Goal: Check status: Check status

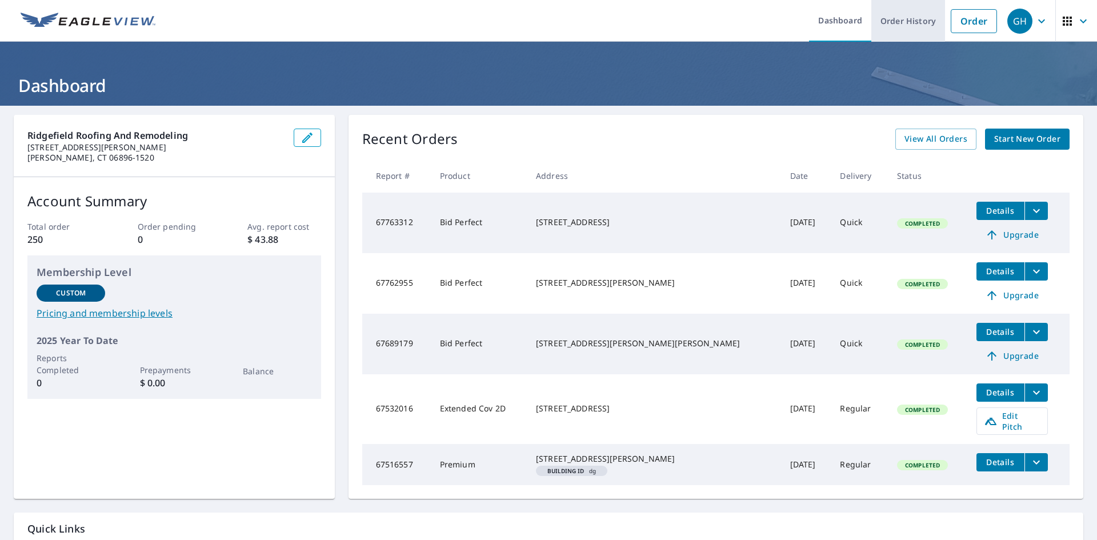
click at [892, 21] on link "Order History" at bounding box center [908, 21] width 74 height 42
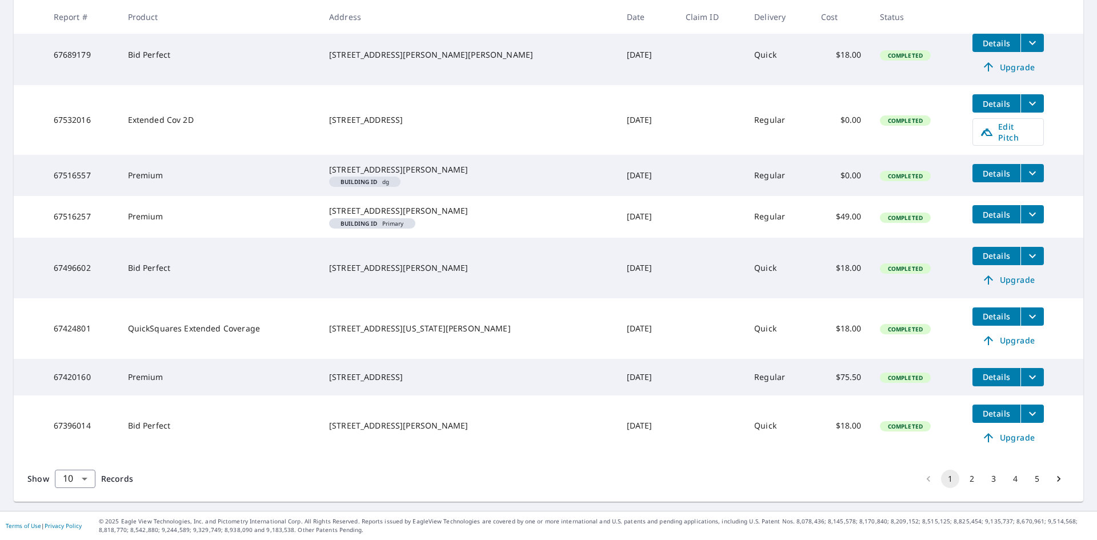
scroll to position [369, 0]
click at [963, 478] on button "2" at bounding box center [972, 479] width 18 height 18
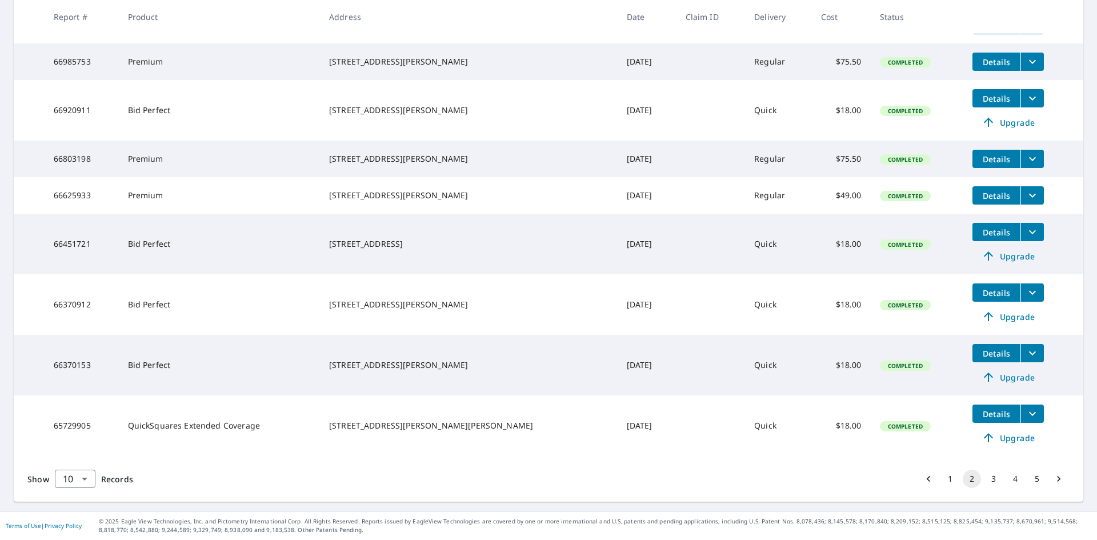
scroll to position [306, 0]
click at [985, 479] on button "3" at bounding box center [993, 479] width 18 height 18
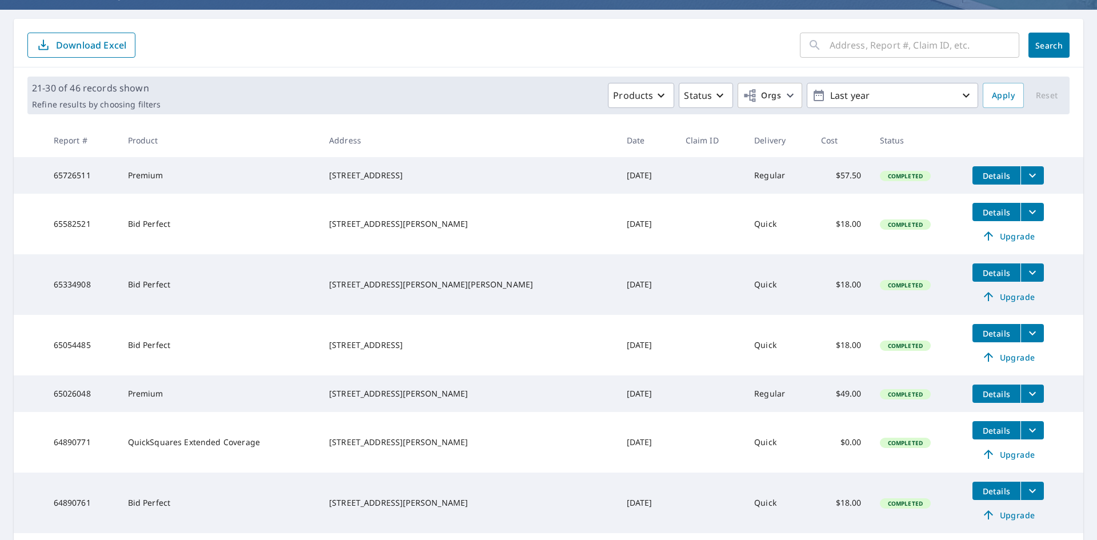
scroll to position [114, 0]
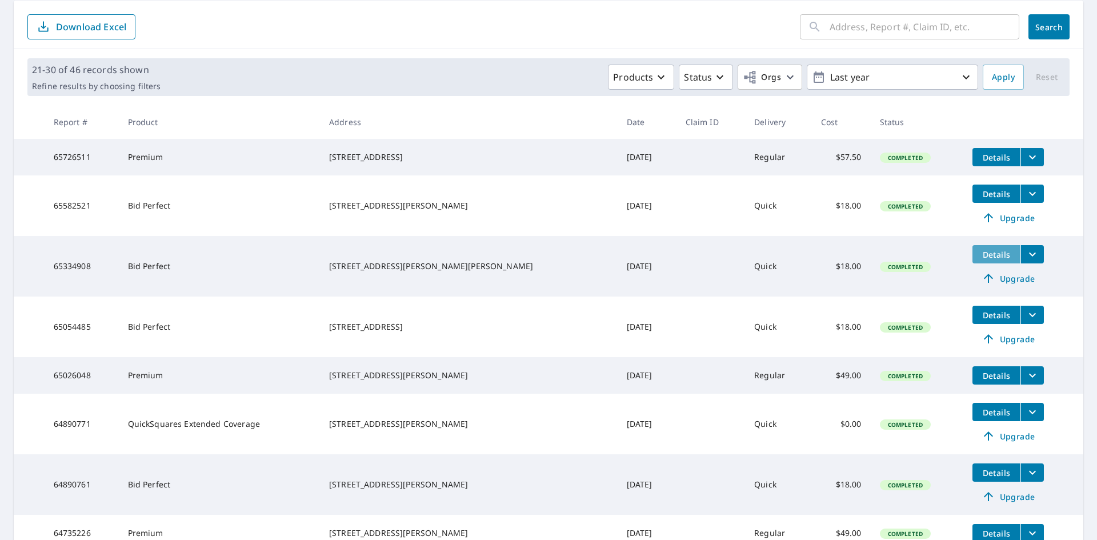
click at [979, 258] on span "Details" at bounding box center [996, 254] width 34 height 11
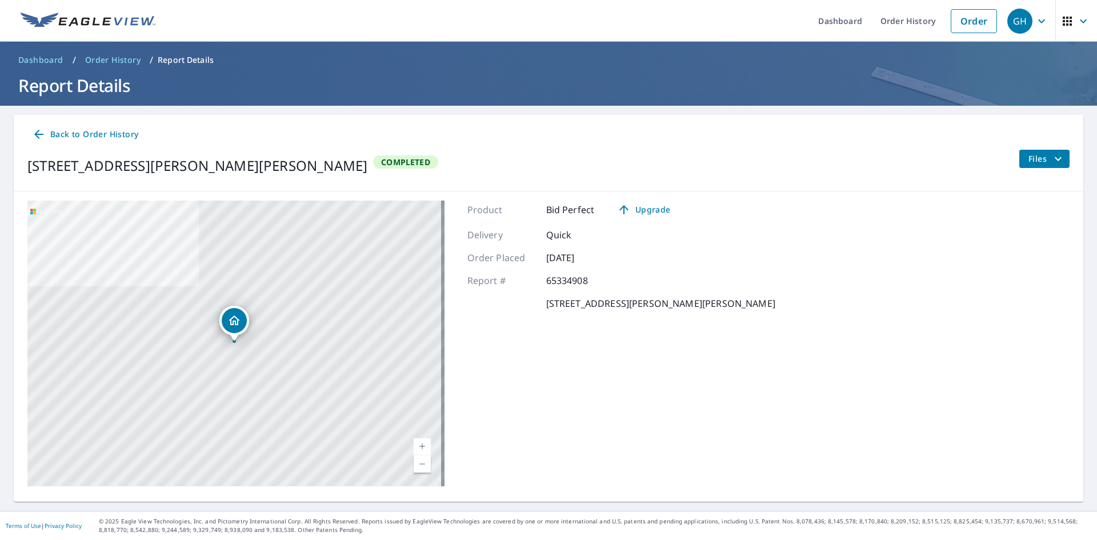
click at [338, 347] on div "[STREET_ADDRESS][PERSON_NAME][PERSON_NAME]" at bounding box center [235, 344] width 417 height 286
click at [1035, 157] on span "Files" at bounding box center [1046, 159] width 37 height 14
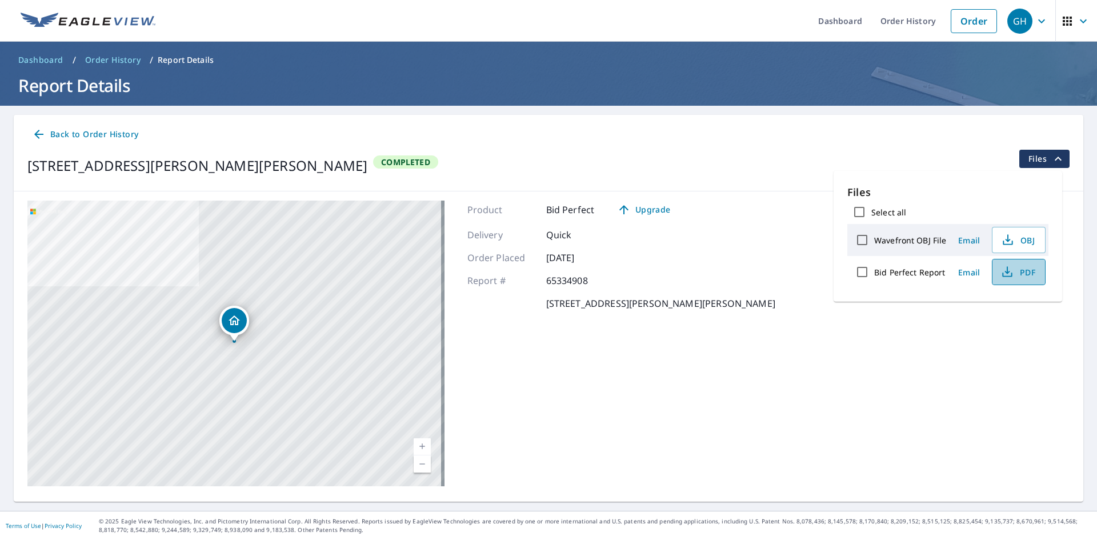
click at [1024, 274] on span "PDF" at bounding box center [1017, 272] width 37 height 14
